Goal: Task Accomplishment & Management: Manage account settings

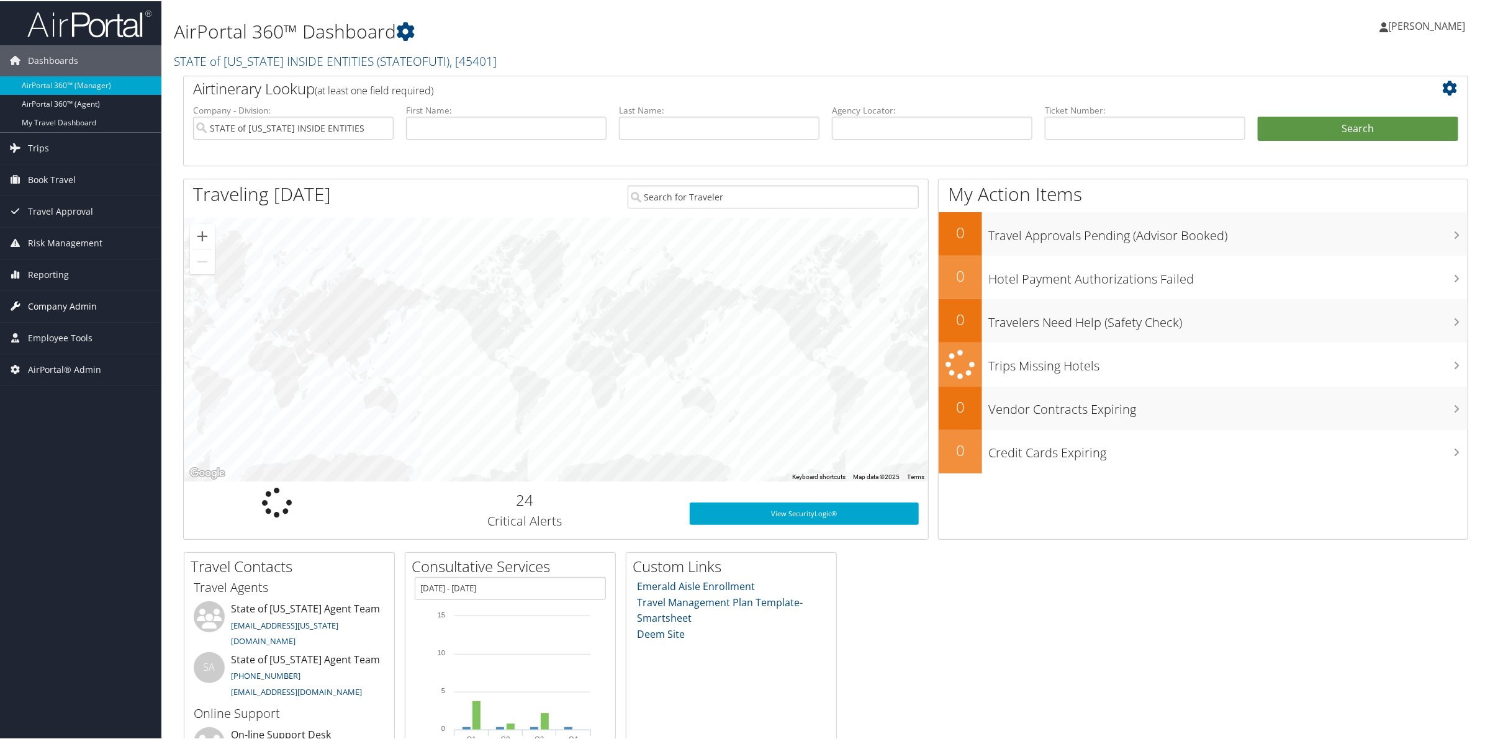
click at [78, 305] on span "Company Admin" at bounding box center [62, 305] width 69 height 31
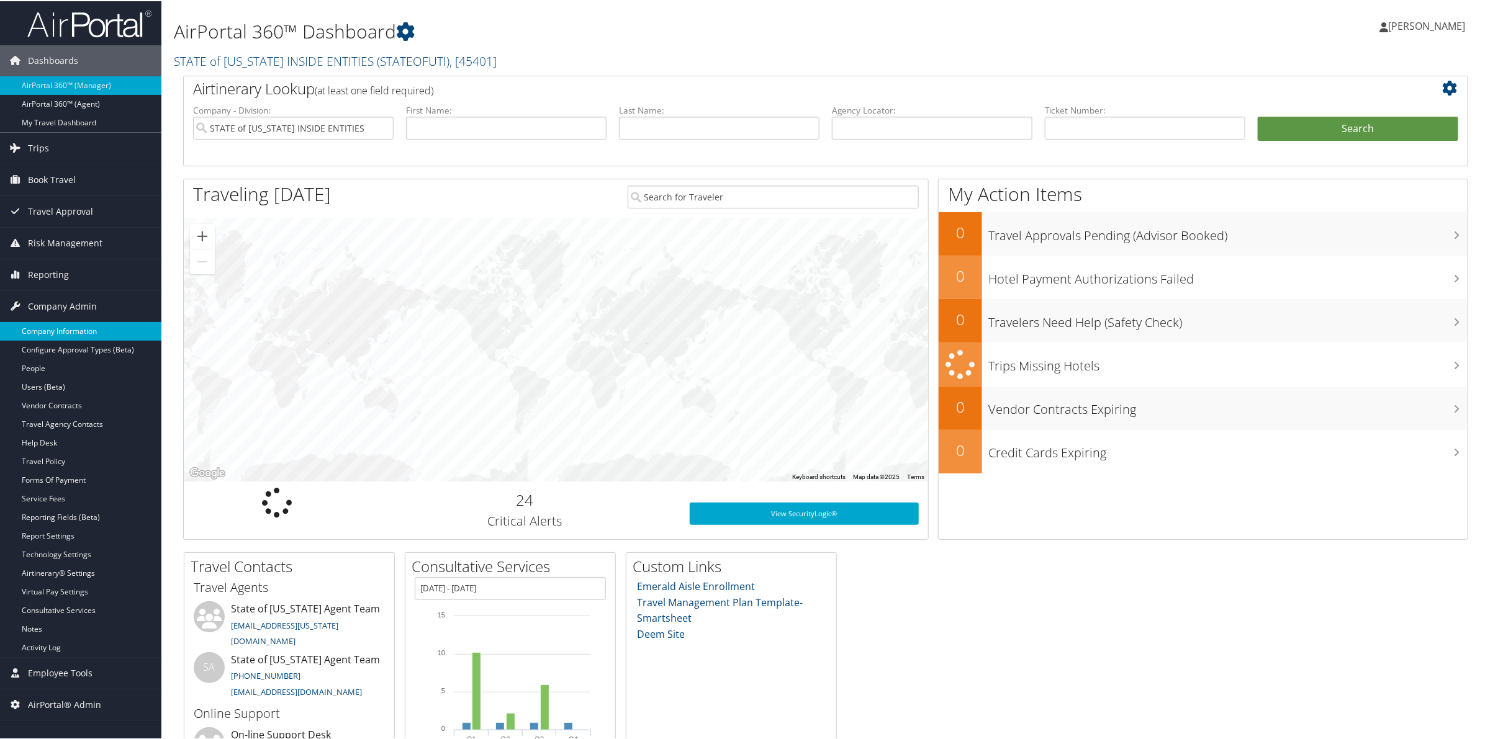
click at [78, 331] on link "Company Information" at bounding box center [80, 330] width 161 height 19
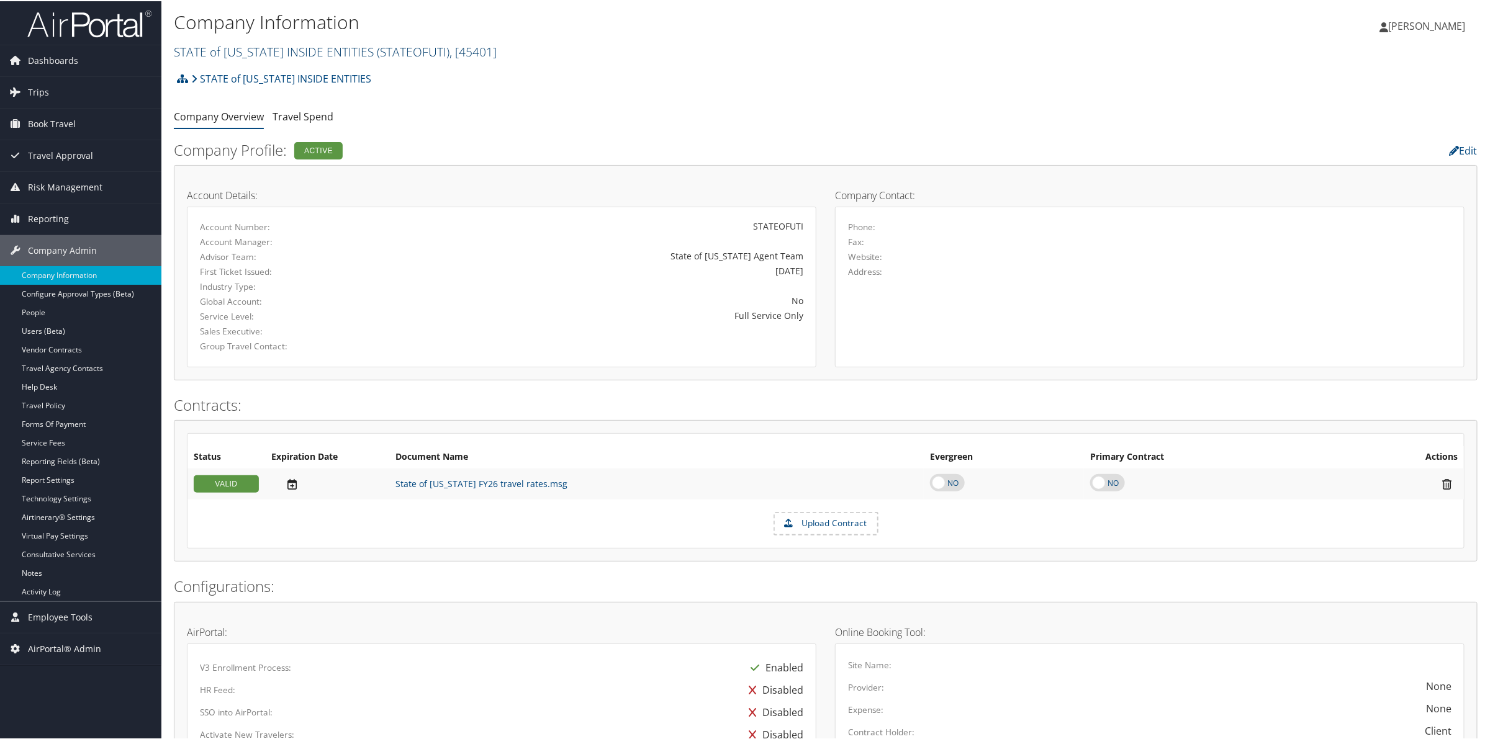
click at [281, 50] on link "STATE of UTAH INSIDE ENTITIES ( STATEOFUTI ) , [ 45401 ]" at bounding box center [335, 50] width 323 height 17
click at [274, 71] on input "search" at bounding box center [255, 73] width 163 height 23
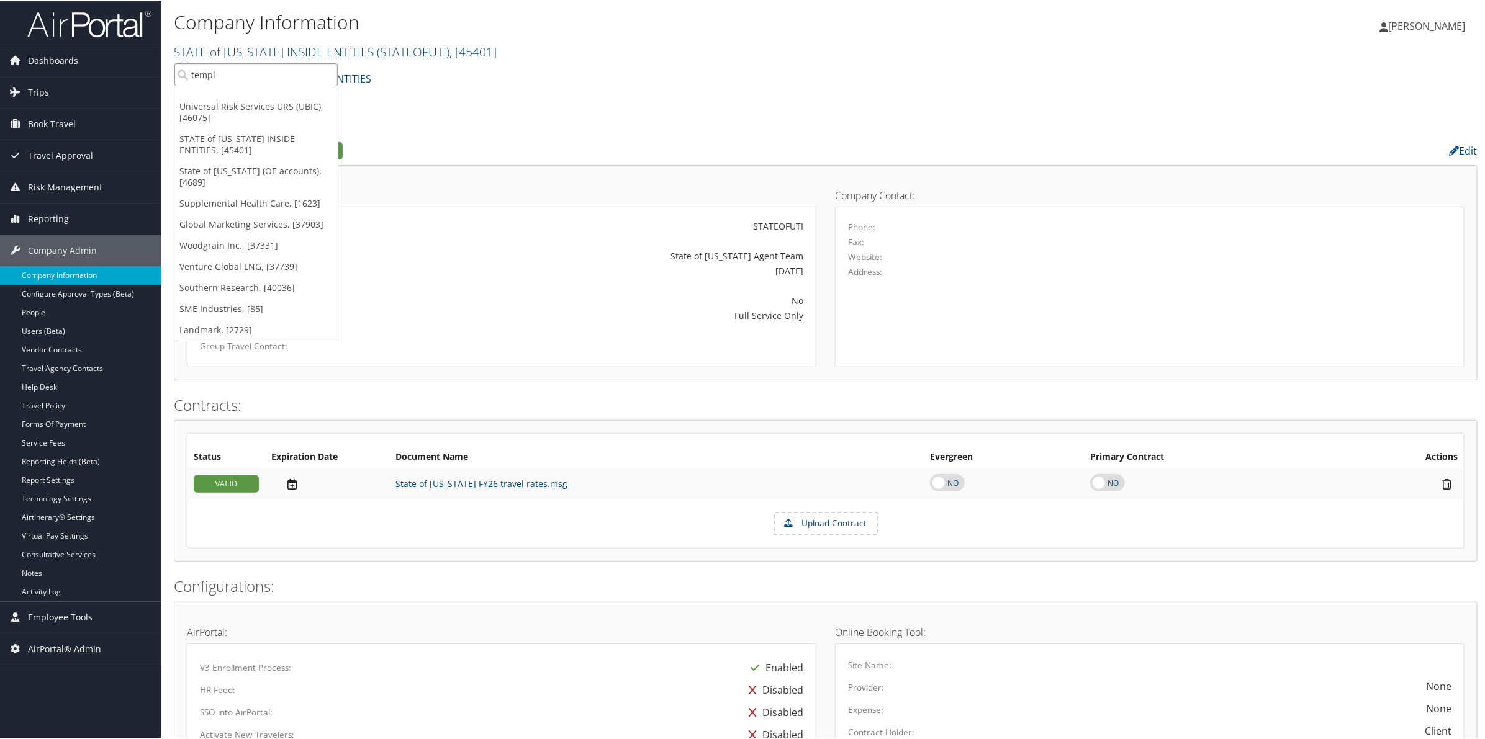
type input "temple"
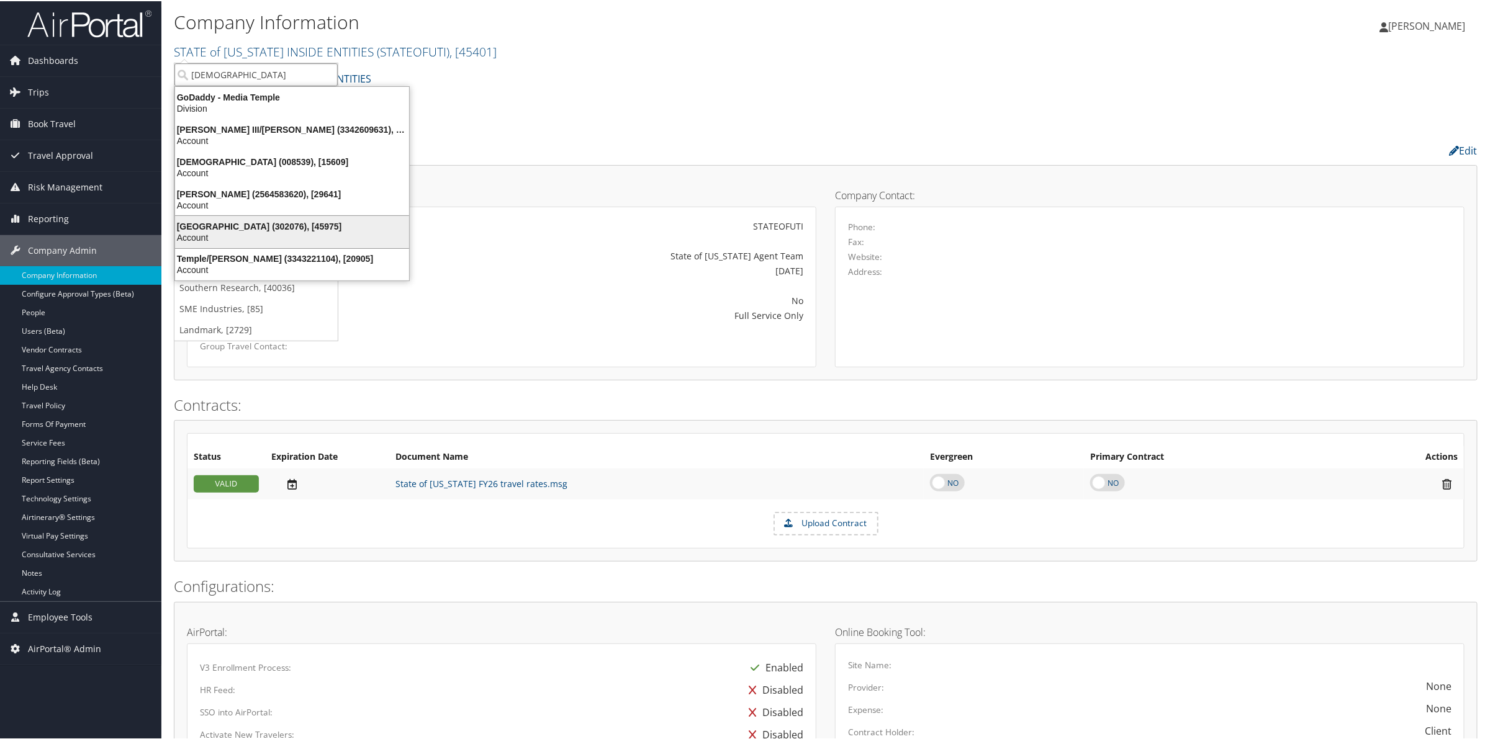
click at [242, 224] on div "Temple University (302076), [45975]" at bounding box center [292, 225] width 249 height 11
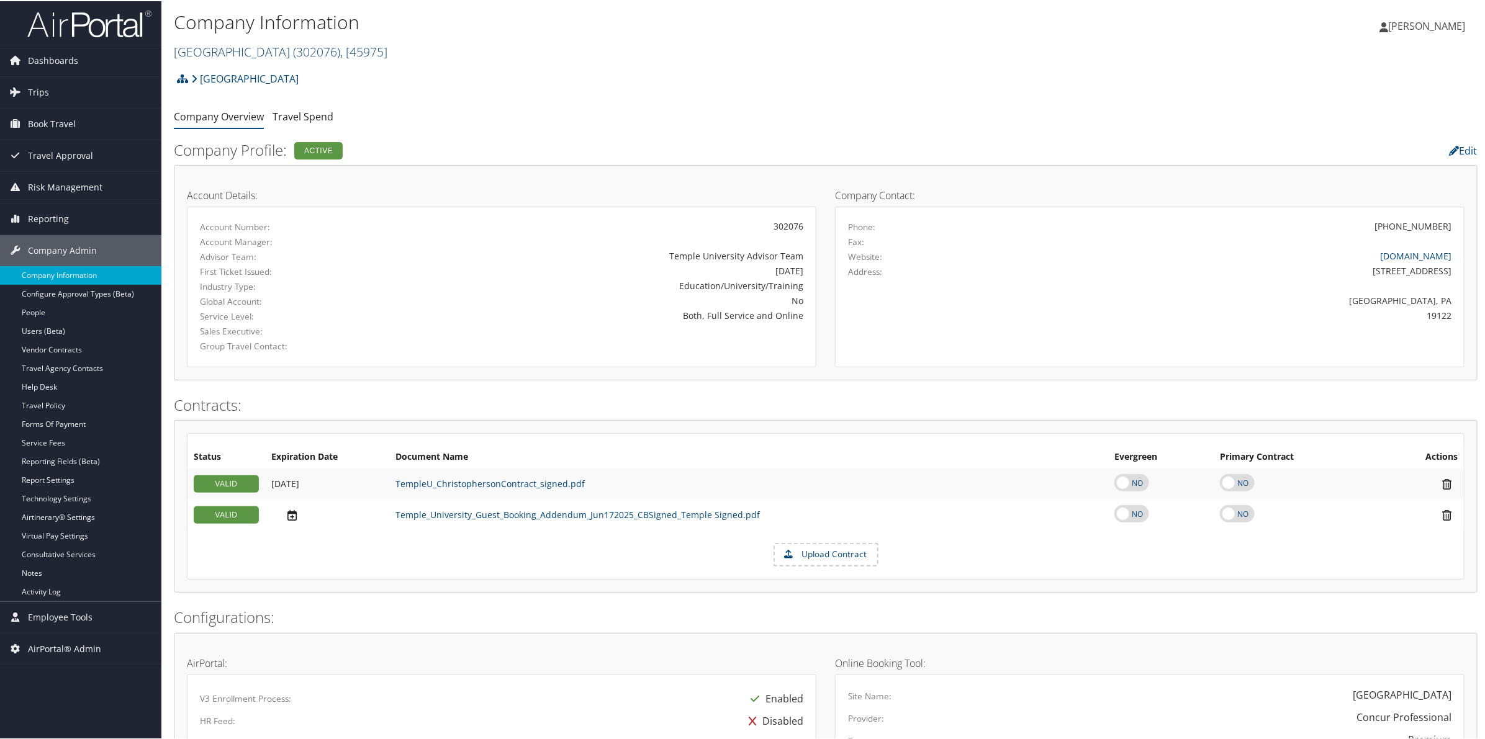
drag, startPoint x: 430, startPoint y: 41, endPoint x: 318, endPoint y: 50, distance: 112.7
click at [434, 35] on div "Company Information Temple University ( 302076 ) , [ 45975 ] STATE of UTAH INSI…" at bounding box center [608, 34] width 869 height 52
click at [293, 53] on span "( 302076 )" at bounding box center [316, 50] width 47 height 17
click at [244, 78] on input "search" at bounding box center [255, 73] width 163 height 23
type input "abilene"
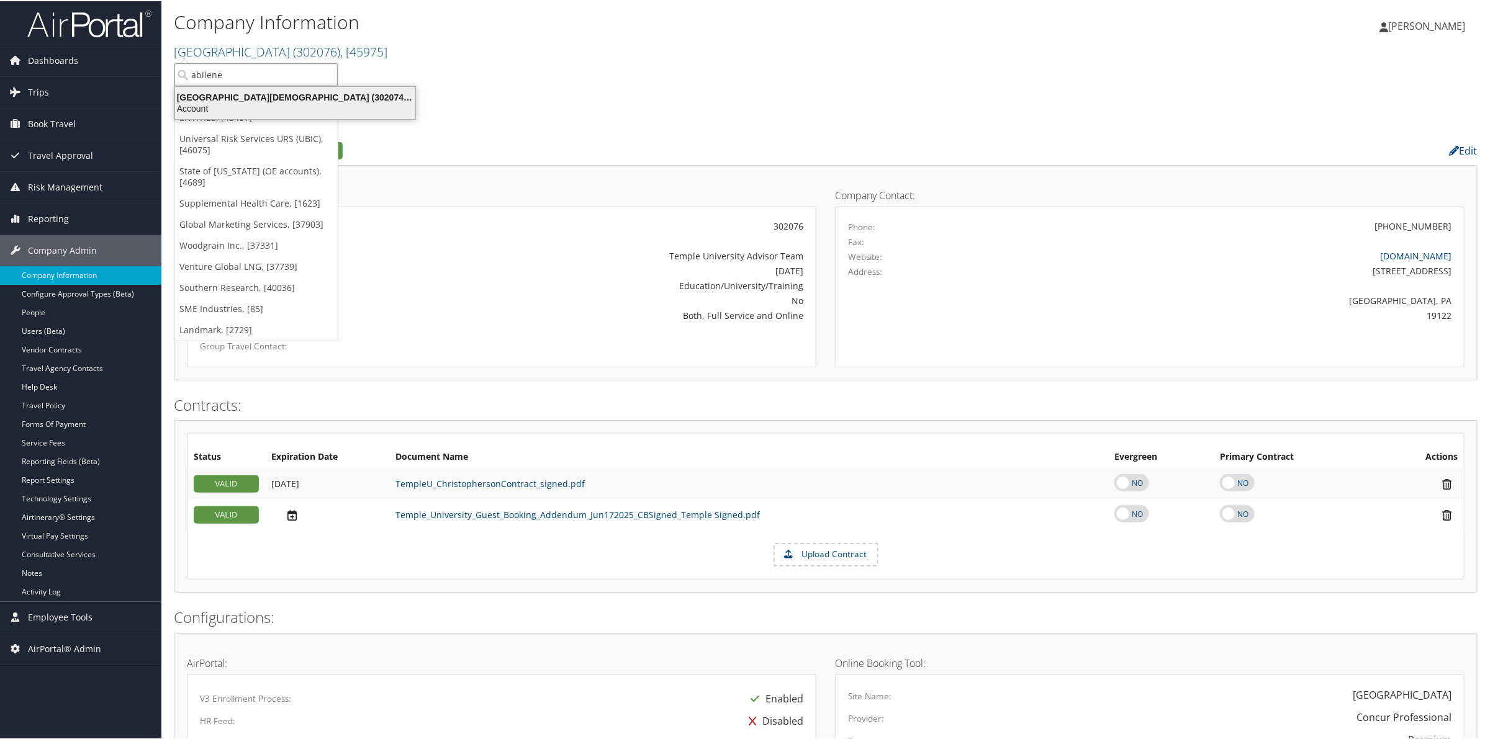
click at [238, 100] on div "Abilene Christian University (302074), [45966]" at bounding box center [295, 96] width 255 height 11
